Goal: Information Seeking & Learning: Learn about a topic

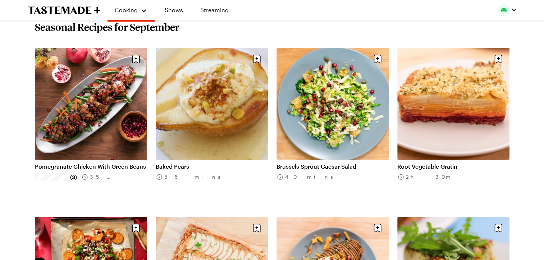
scroll to position [252, 0]
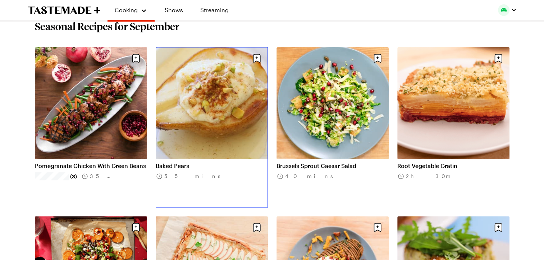
click at [212, 162] on link "Baked Pears" at bounding box center [212, 165] width 112 height 7
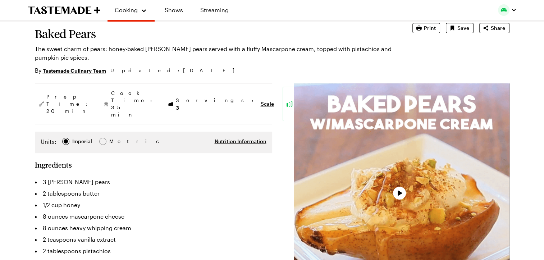
scroll to position [102, 0]
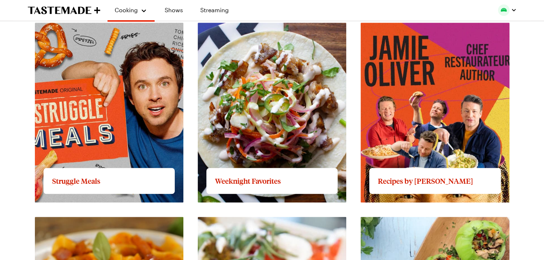
scroll to position [708, 0]
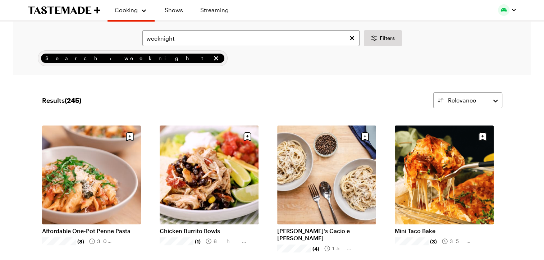
scroll to position [708, 0]
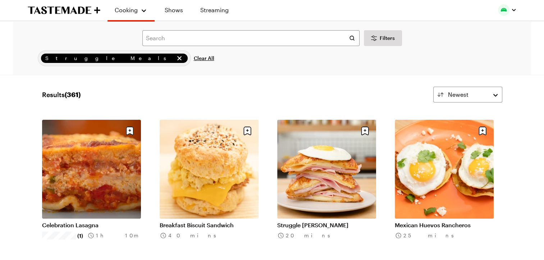
scroll to position [6, 0]
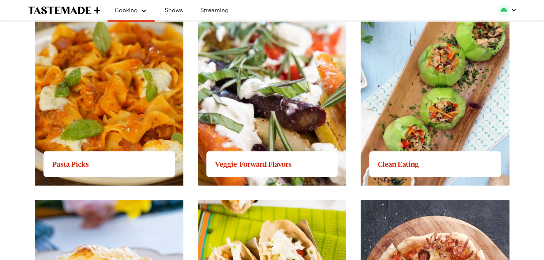
scroll to position [881, 0]
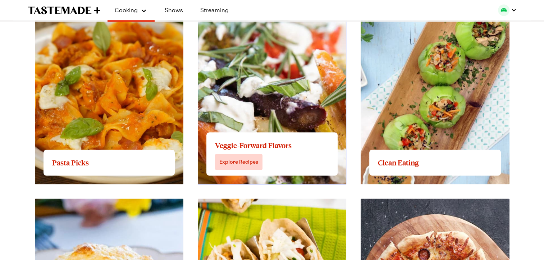
click at [267, 12] on link "View full content for Veggie-Forward Flavors" at bounding box center [258, 8] width 121 height 7
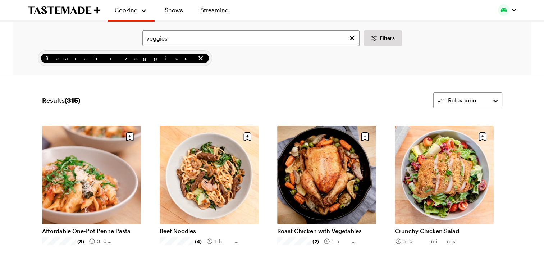
scroll to position [881, 0]
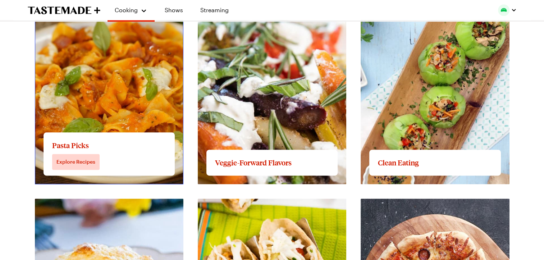
click at [99, 12] on link "View full content for Pasta Picks" at bounding box center [78, 8] width 87 height 7
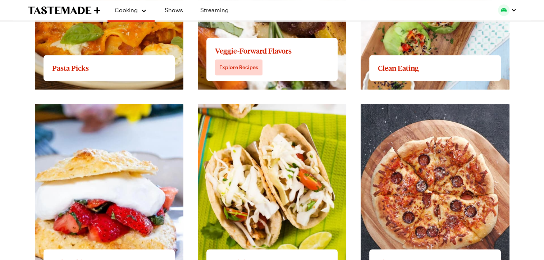
scroll to position [975, 0]
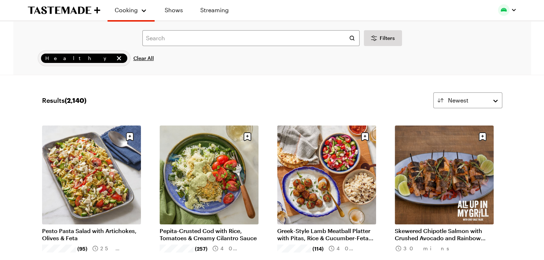
scroll to position [975, 0]
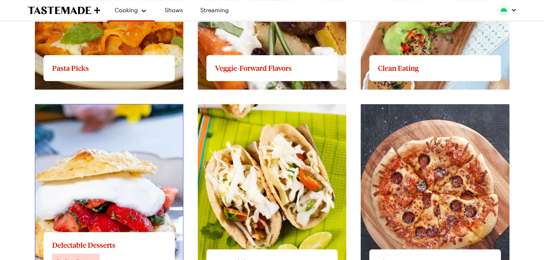
click at [111, 111] on link "View full content for Delectable Desserts" at bounding box center [90, 108] width 110 height 7
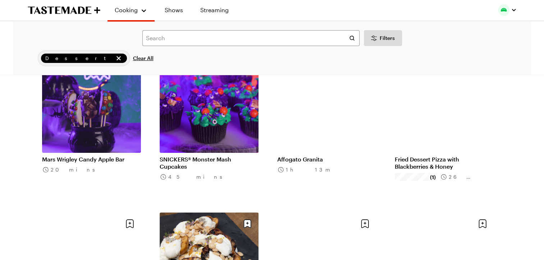
scroll to position [71, 0]
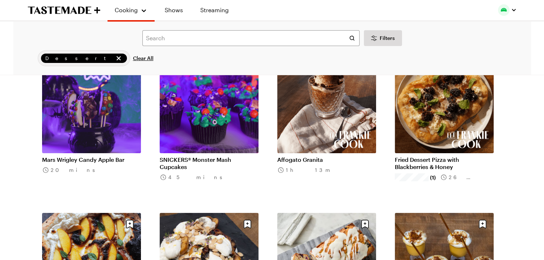
scroll to position [975, 0]
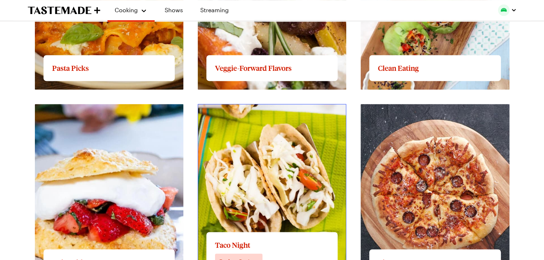
click at [256, 111] on link "View full content for Taco Night" at bounding box center [241, 108] width 86 height 7
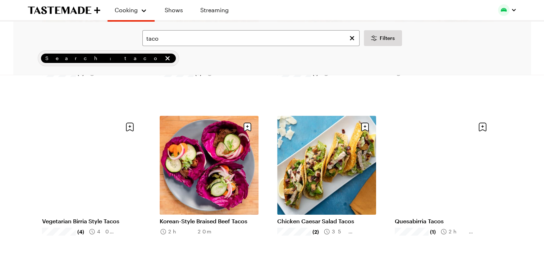
scroll to position [169, 0]
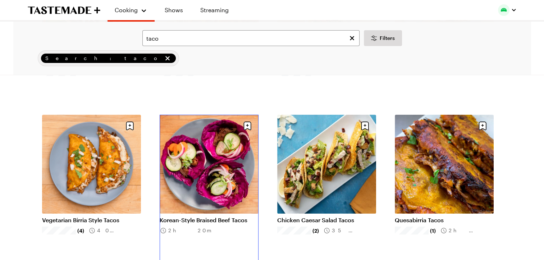
click at [222, 217] on link "Korean-Style Braised Beef Tacos" at bounding box center [209, 220] width 99 height 7
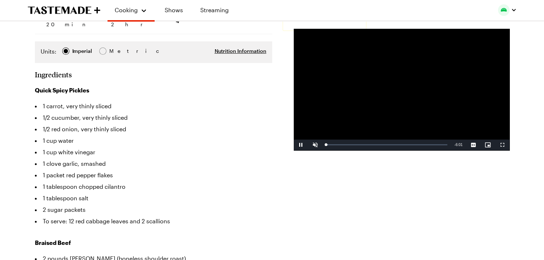
scroll to position [163, 0]
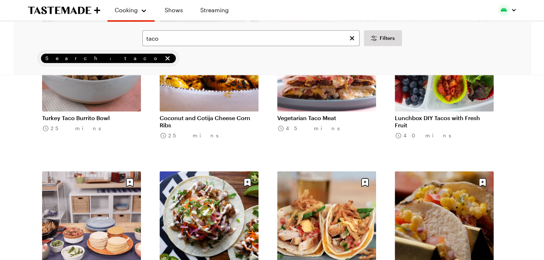
scroll to position [754, 0]
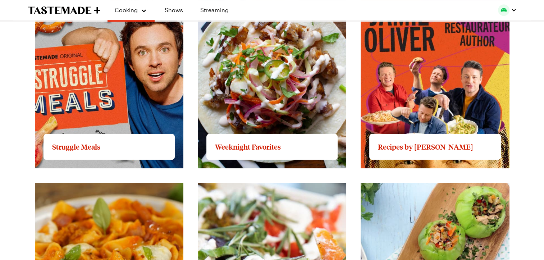
scroll to position [702, 0]
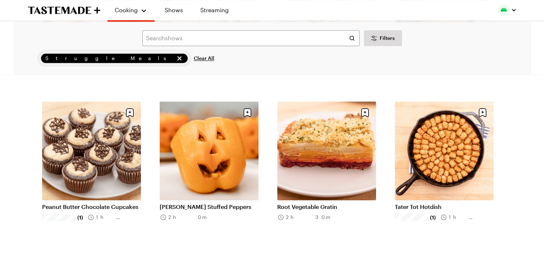
scroll to position [818, 0]
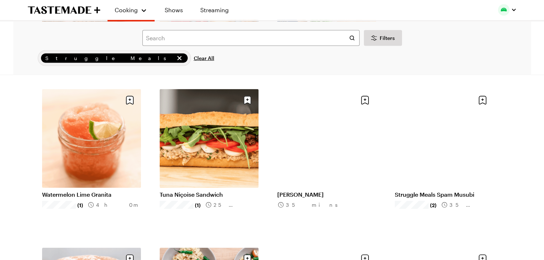
scroll to position [1463, 0]
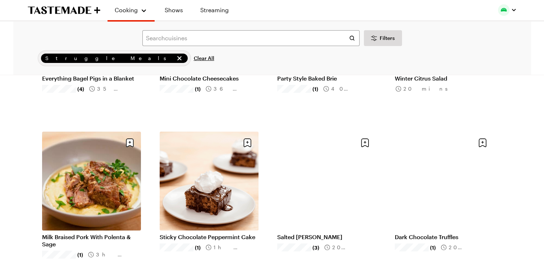
scroll to position [2699, 0]
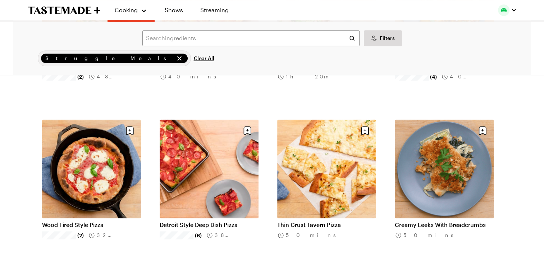
scroll to position [3655, 0]
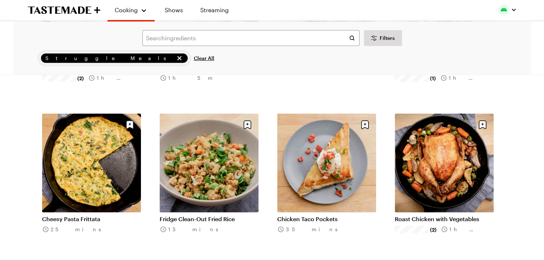
scroll to position [4612, 0]
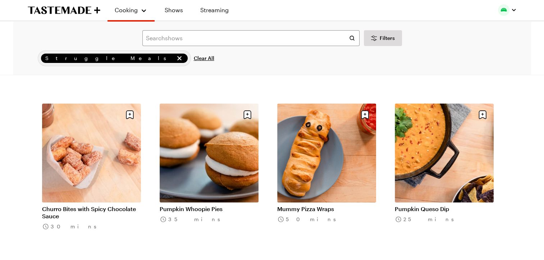
scroll to position [5415, 0]
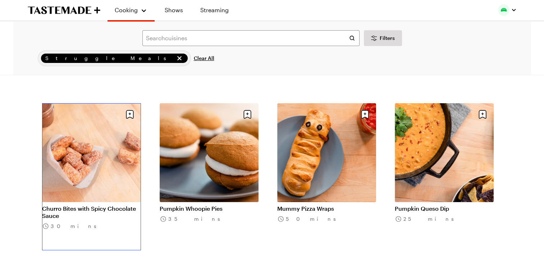
click at [83, 205] on link "Churro Bites with Spicy Chocolate Sauce" at bounding box center [91, 212] width 99 height 14
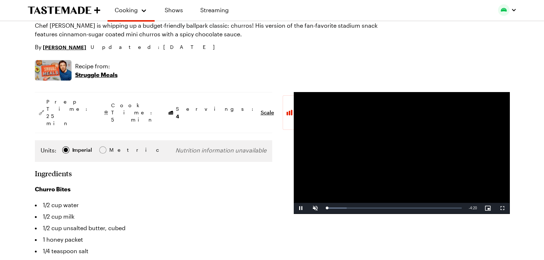
scroll to position [71, 0]
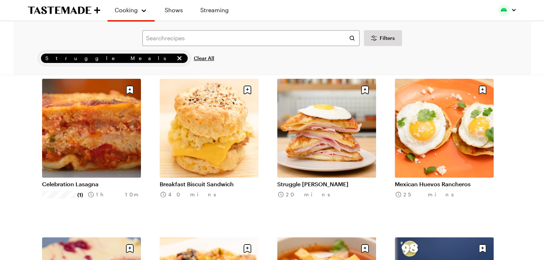
scroll to position [5415, 0]
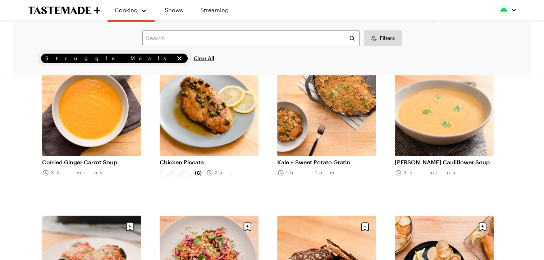
scroll to position [6279, 0]
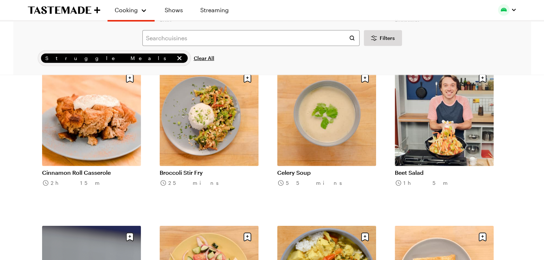
scroll to position [7378, 0]
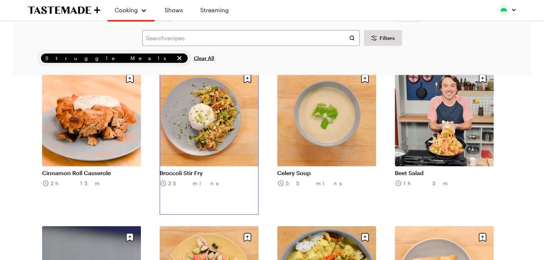
click at [204, 169] on link "Broccoli Stir Fry" at bounding box center [209, 172] width 99 height 7
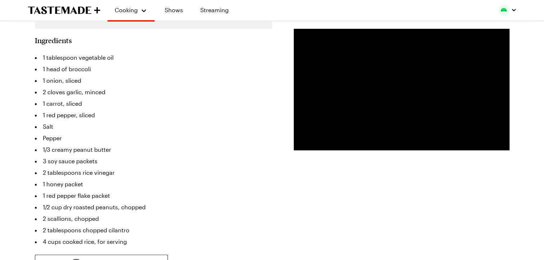
scroll to position [205, 0]
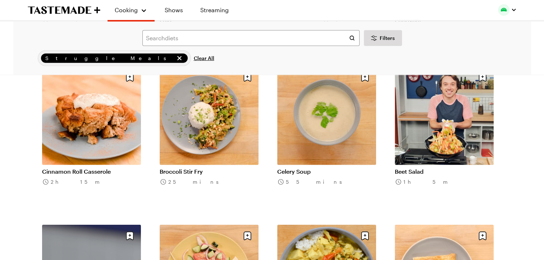
scroll to position [7377, 0]
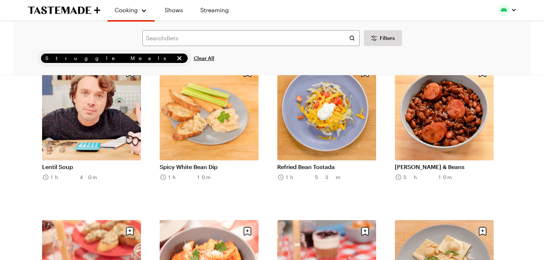
scroll to position [8177, 0]
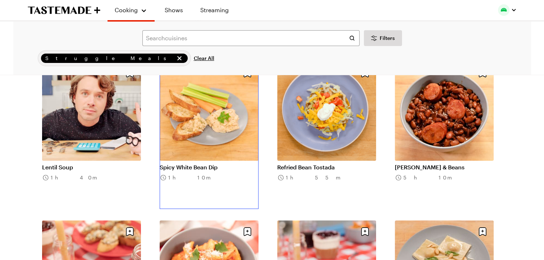
click at [207, 164] on link "Spicy White Bean Dip" at bounding box center [209, 167] width 99 height 7
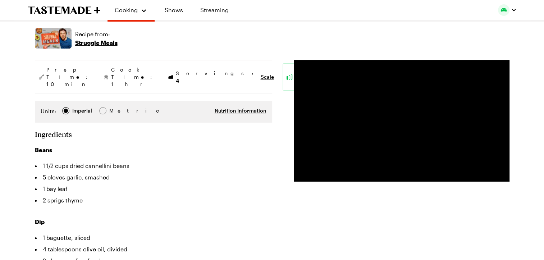
scroll to position [136, 0]
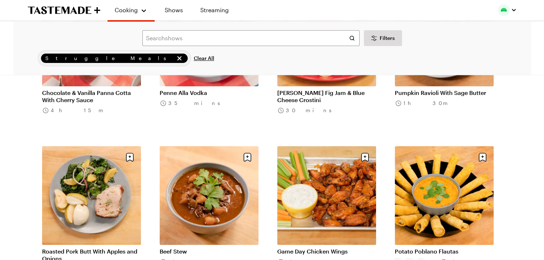
scroll to position [8450, 0]
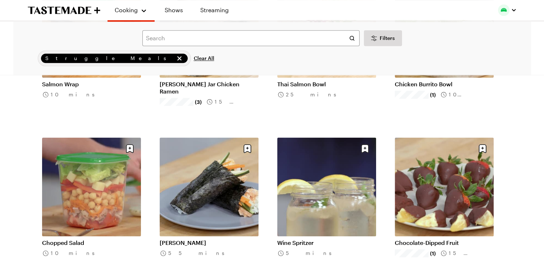
scroll to position [9075, 0]
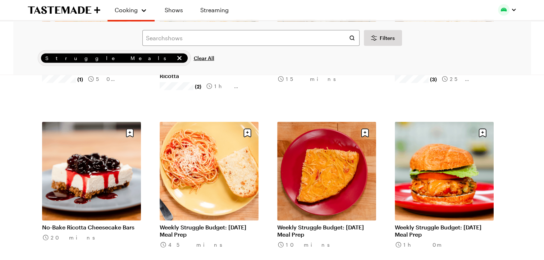
scroll to position [9567, 0]
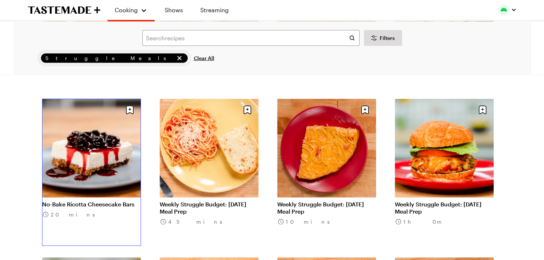
click at [94, 201] on link "No-Bake Ricotta Cheesecake Bars" at bounding box center [91, 204] width 99 height 7
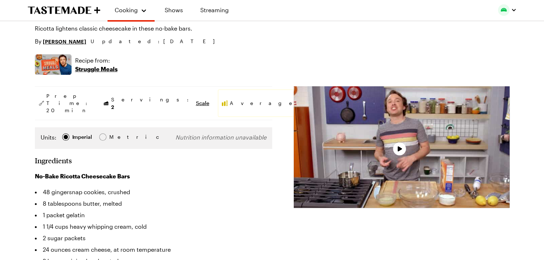
scroll to position [96, 0]
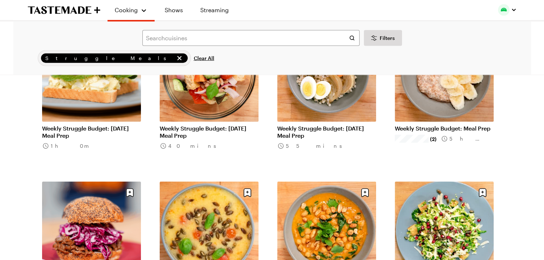
scroll to position [9802, 0]
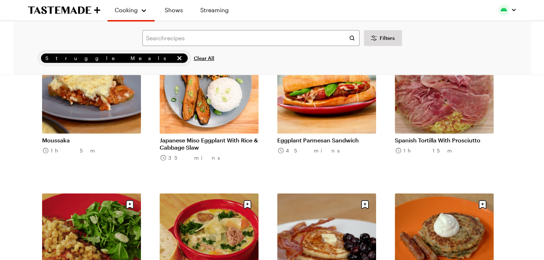
scroll to position [10266, 0]
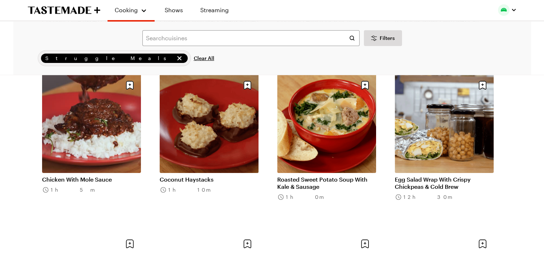
scroll to position [10702, 0]
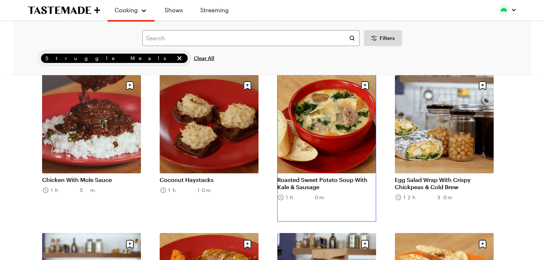
click at [339, 176] on link "Roasted Sweet Potato Soup With Kale & Sausage" at bounding box center [326, 183] width 99 height 14
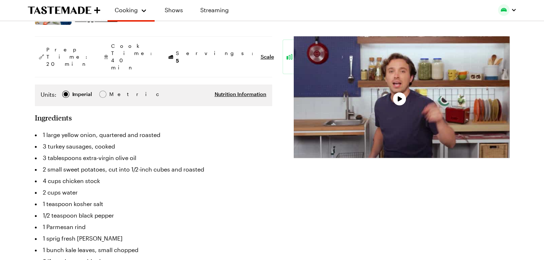
scroll to position [128, 0]
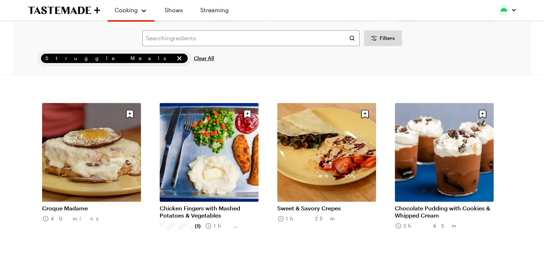
scroll to position [11309, 0]
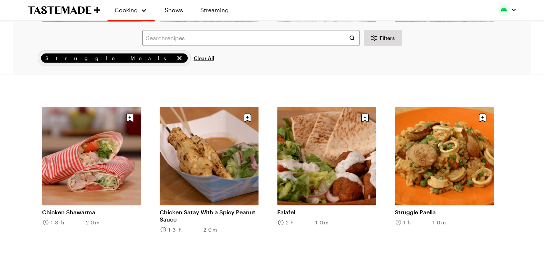
scroll to position [12259, 0]
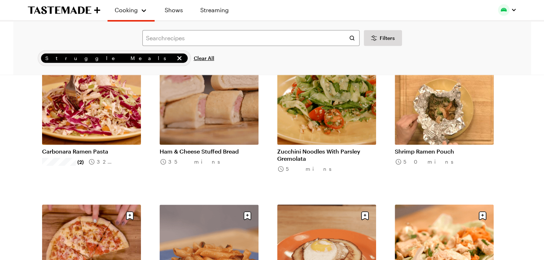
scroll to position [13206, 0]
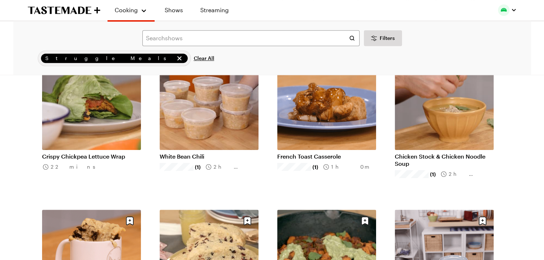
scroll to position [14057, 0]
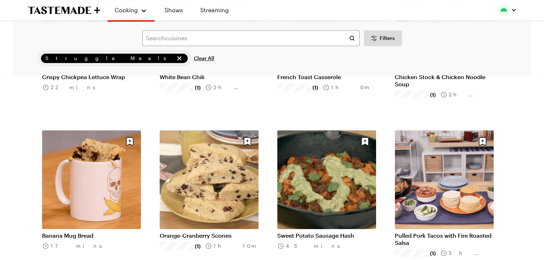
scroll to position [14135, 0]
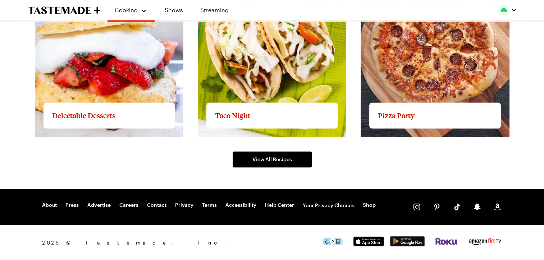
scroll to position [702, 0]
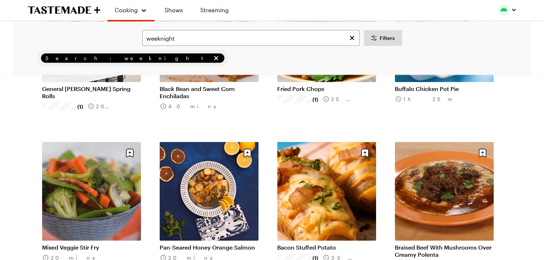
scroll to position [1411, 0]
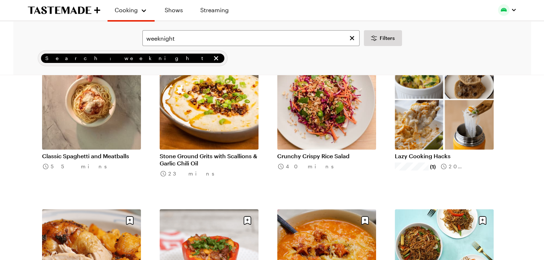
scroll to position [2613, 0]
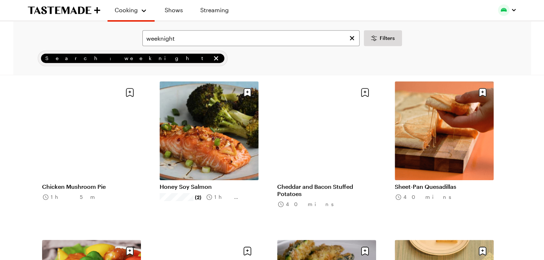
scroll to position [3066, 0]
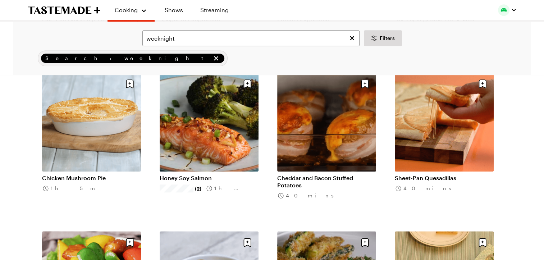
drag, startPoint x: 268, startPoint y: 192, endPoint x: 260, endPoint y: 152, distance: 40.2
click at [260, 152] on li "Honey Soy Salmon (2) 1h 15m" at bounding box center [214, 146] width 108 height 147
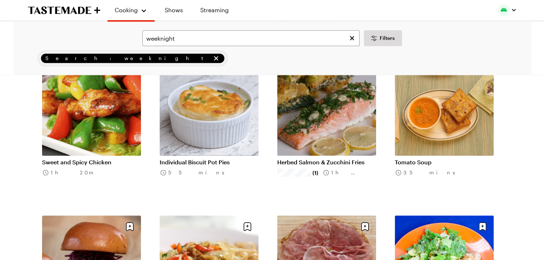
scroll to position [3242, 0]
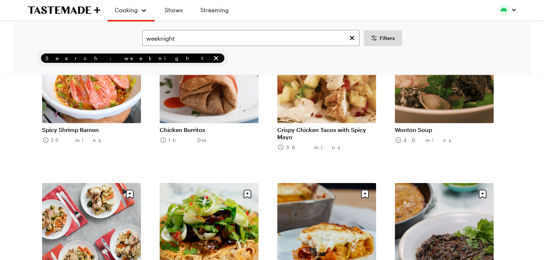
scroll to position [4383, 0]
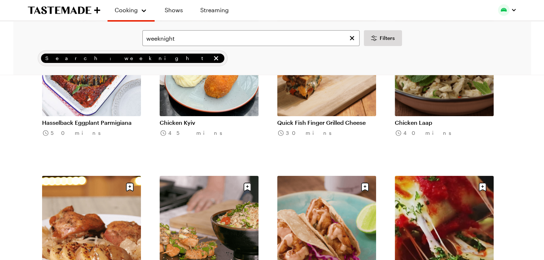
scroll to position [5556, 0]
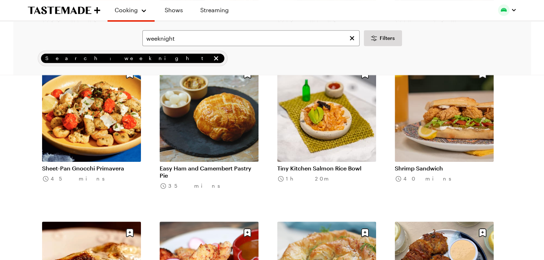
scroll to position [6143, 0]
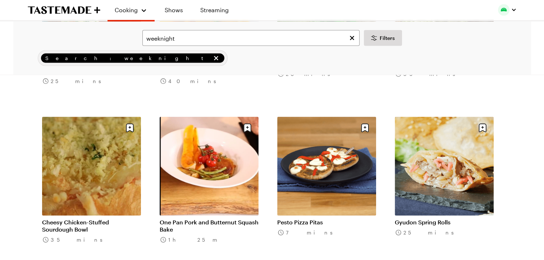
scroll to position [7010, 0]
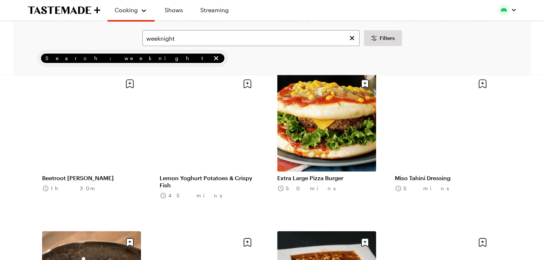
scroll to position [7824, 0]
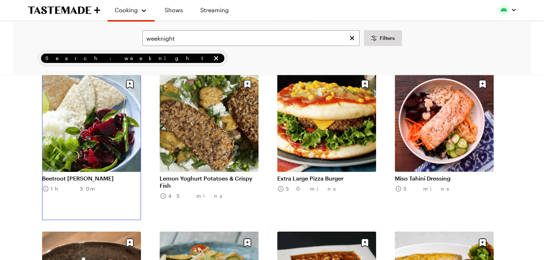
click at [88, 175] on link "Beetroot [PERSON_NAME]" at bounding box center [91, 178] width 99 height 7
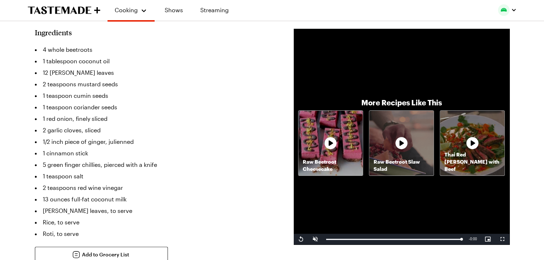
scroll to position [165, 0]
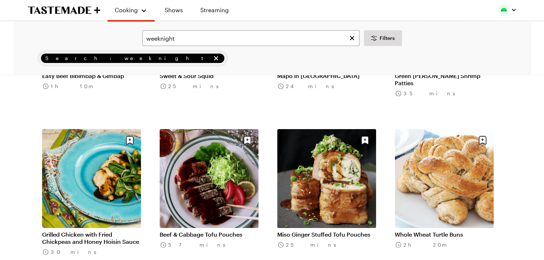
scroll to position [8162, 0]
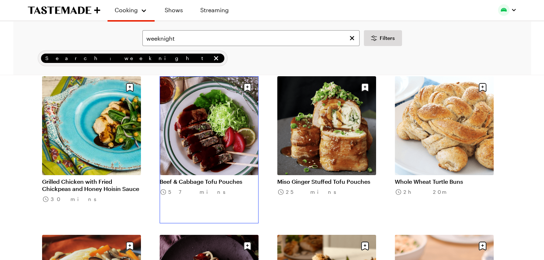
click at [220, 178] on link "Beef & Cabbage Tofu Pouches" at bounding box center [209, 181] width 99 height 7
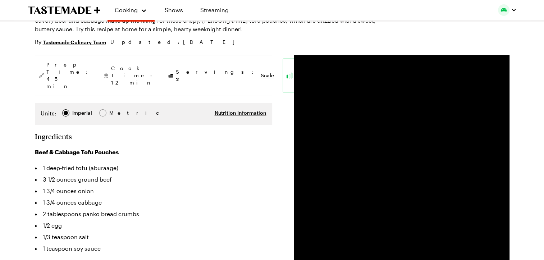
type textarea "x"
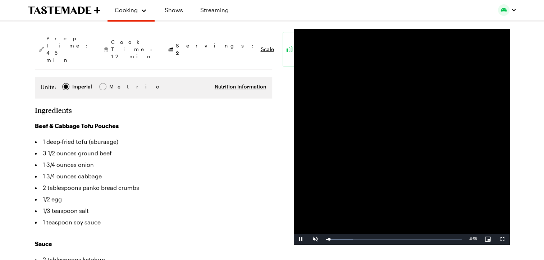
scroll to position [103, 0]
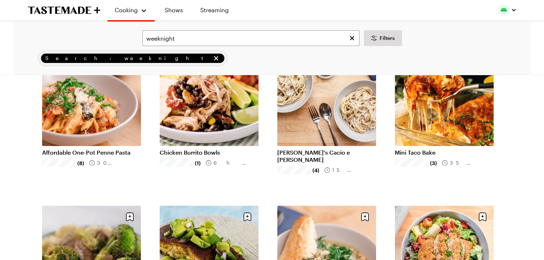
scroll to position [8162, 0]
